Goal: Task Accomplishment & Management: Manage account settings

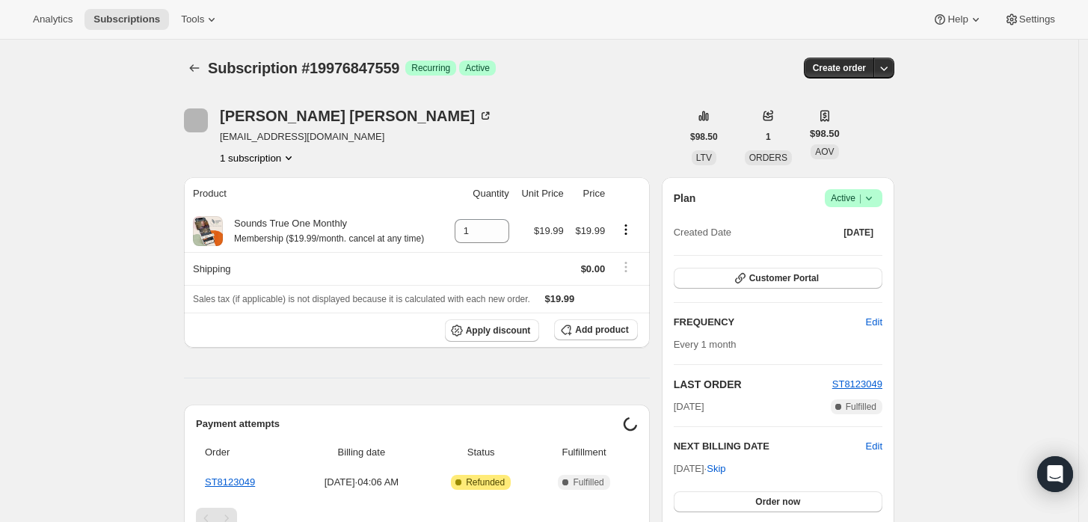
click at [872, 199] on icon at bounding box center [869, 199] width 6 height 4
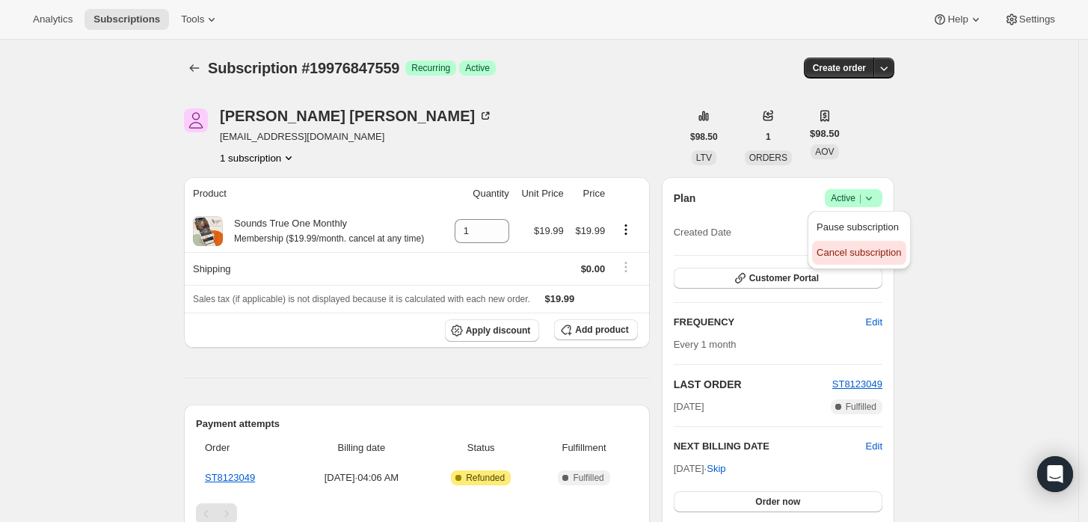
click at [846, 251] on span "Cancel subscription" at bounding box center [858, 252] width 84 height 11
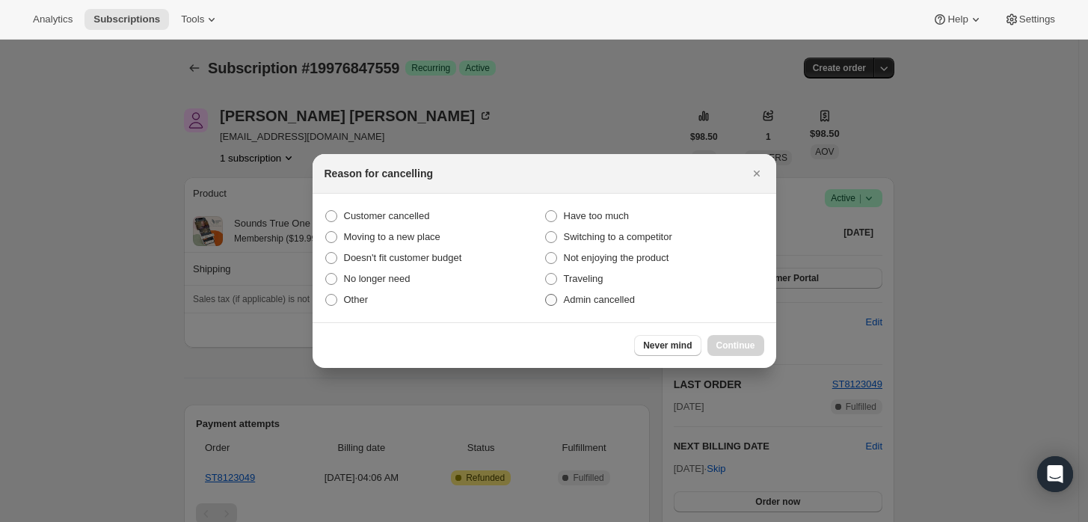
click at [620, 302] on span "Admin cancelled" at bounding box center [599, 299] width 71 height 11
click at [546, 295] on input "Admin cancelled" at bounding box center [545, 294] width 1 height 1
radio input "true"
click at [748, 348] on span "Continue" at bounding box center [735, 345] width 39 height 12
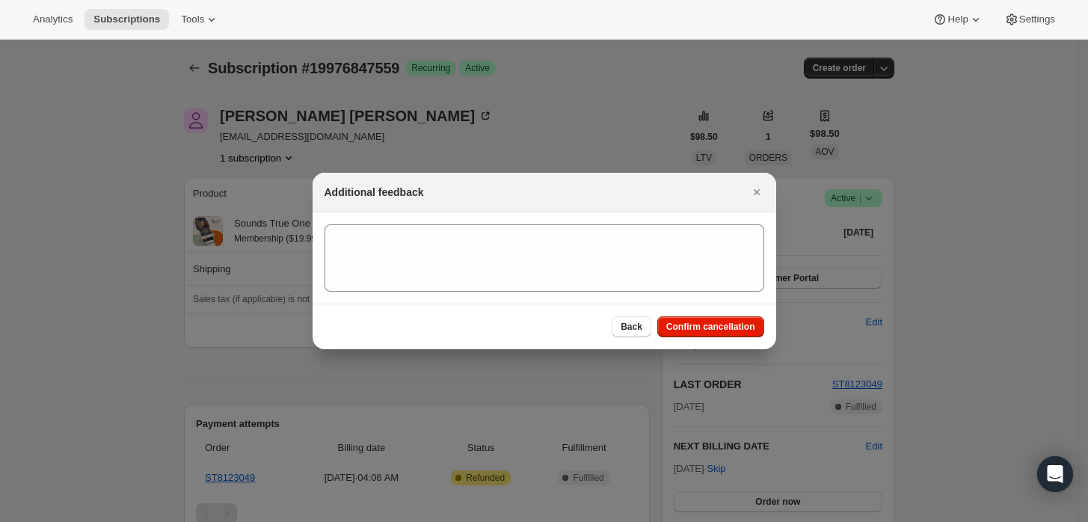
click at [582, 218] on section ":rbj:" at bounding box center [543, 257] width 463 height 91
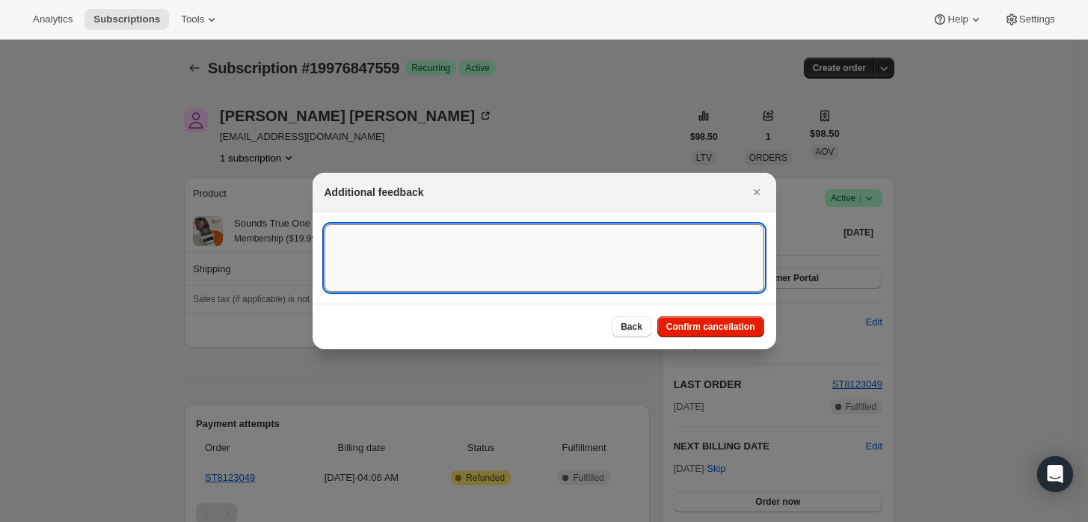
click at [567, 235] on textarea ":rbj:" at bounding box center [544, 257] width 440 height 67
type textarea "Customer requested cancellation and refund."
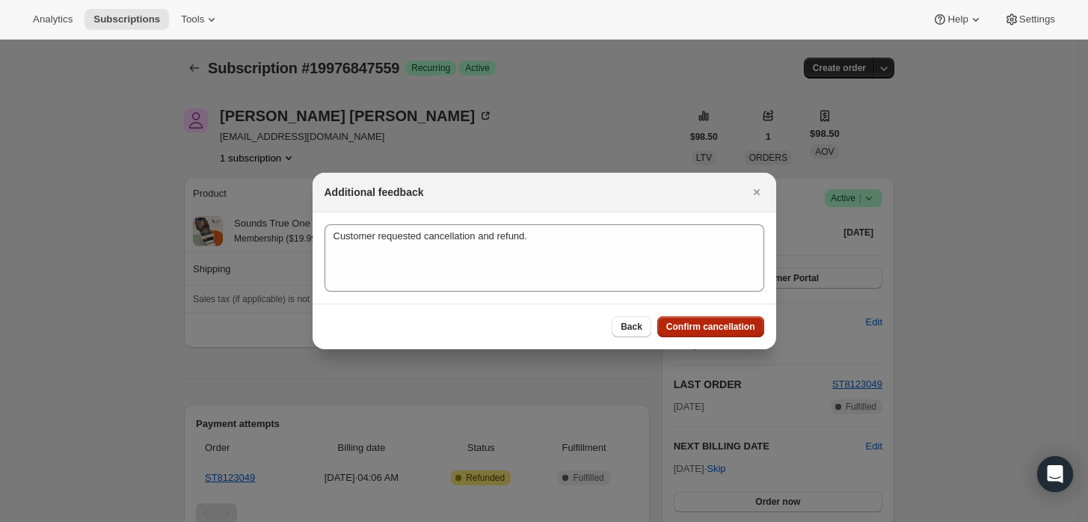
click at [711, 327] on span "Confirm cancellation" at bounding box center [710, 327] width 89 height 12
